Goal: Task Accomplishment & Management: Complete application form

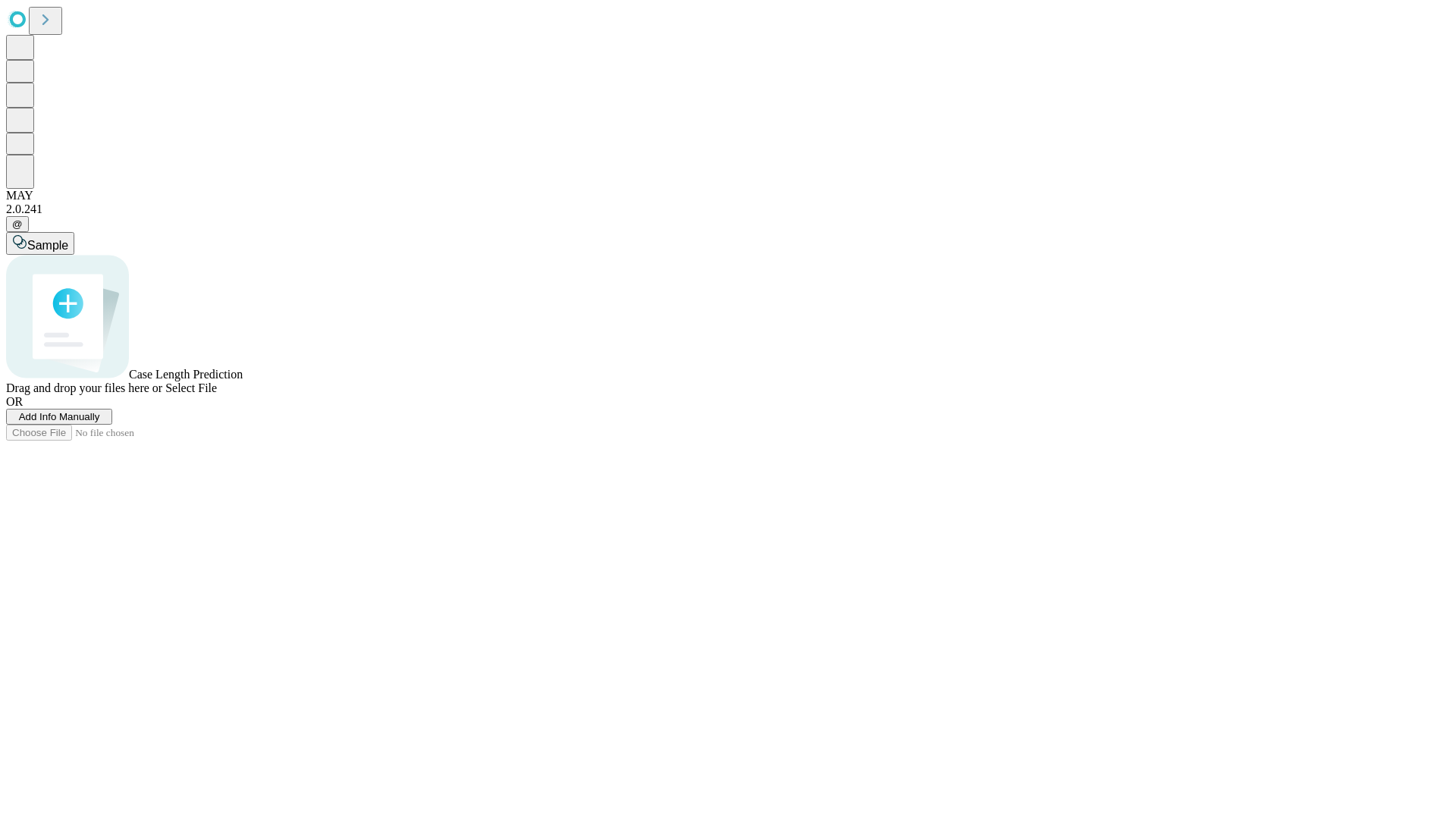
click at [100, 423] on span "Add Info Manually" at bounding box center [59, 417] width 81 height 11
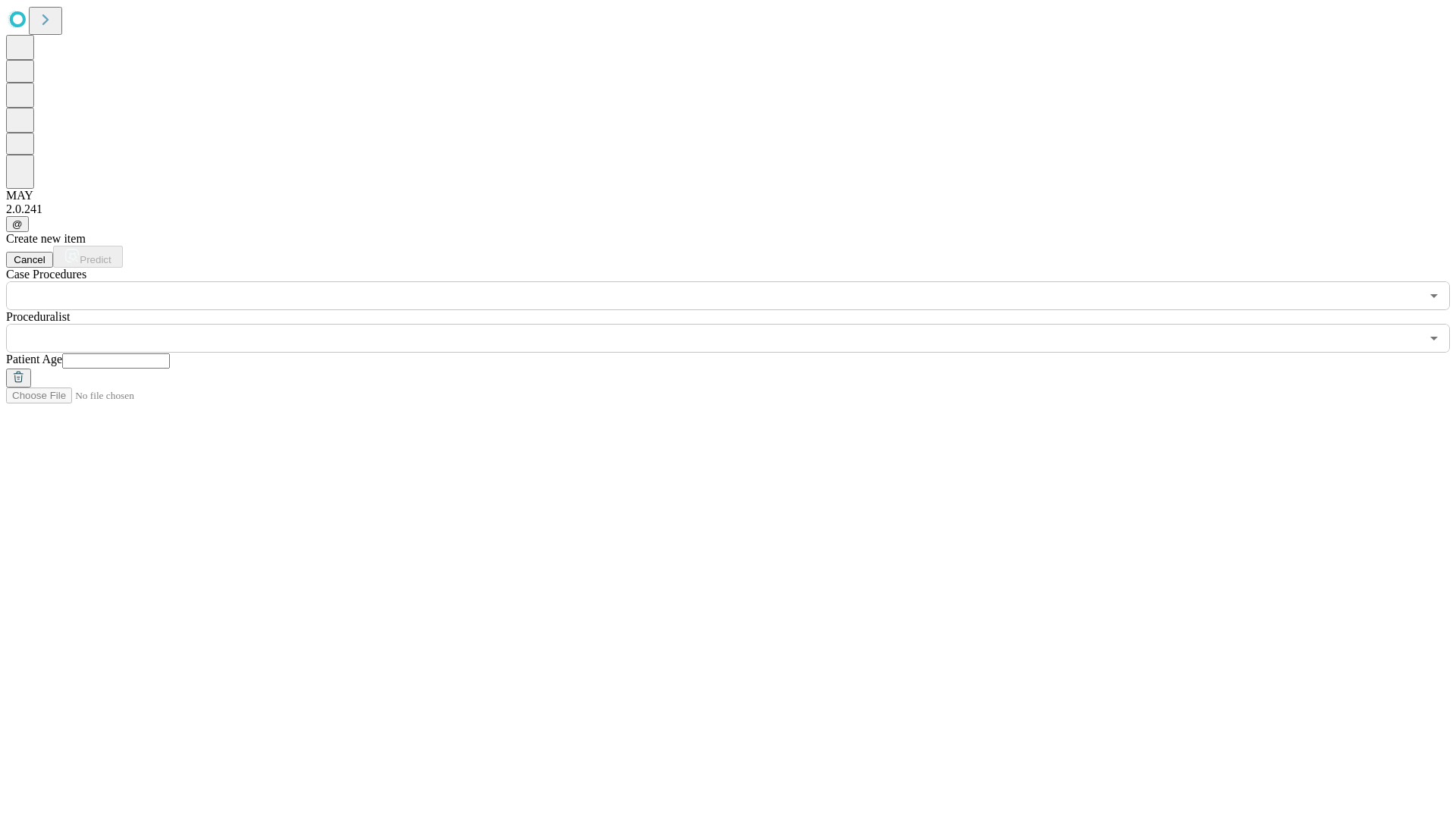
click at [170, 354] on input "text" at bounding box center [116, 361] width 108 height 16
type input "**"
click at [739, 324] on input "text" at bounding box center [712, 338] width 1414 height 29
